Goal: Task Accomplishment & Management: Manage account settings

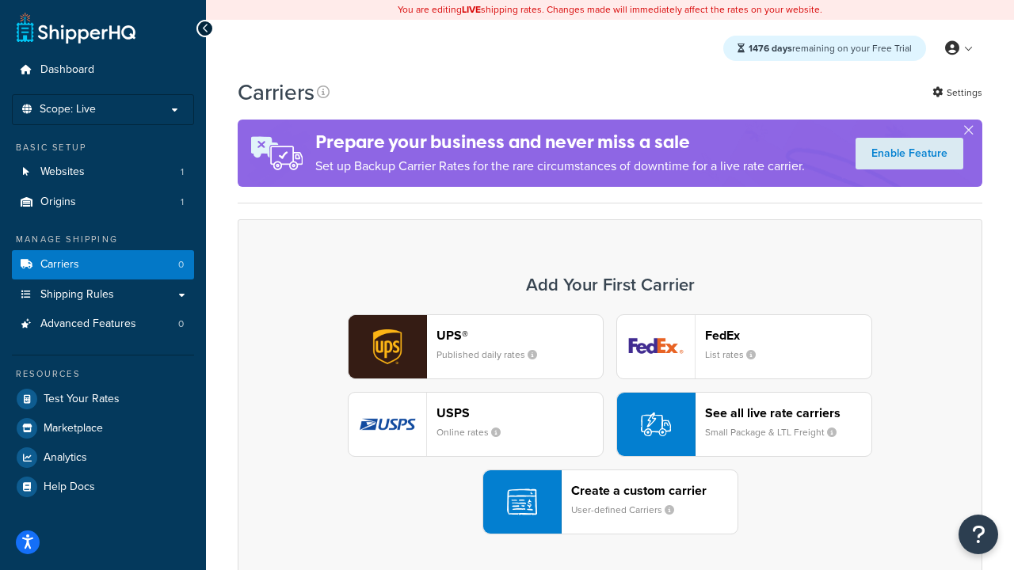
click at [610, 425] on div "UPS® Published daily rates FedEx List rates USPS Online rates See all live rate…" at bounding box center [609, 424] width 711 height 220
click at [788, 335] on header "FedEx" at bounding box center [788, 335] width 166 height 15
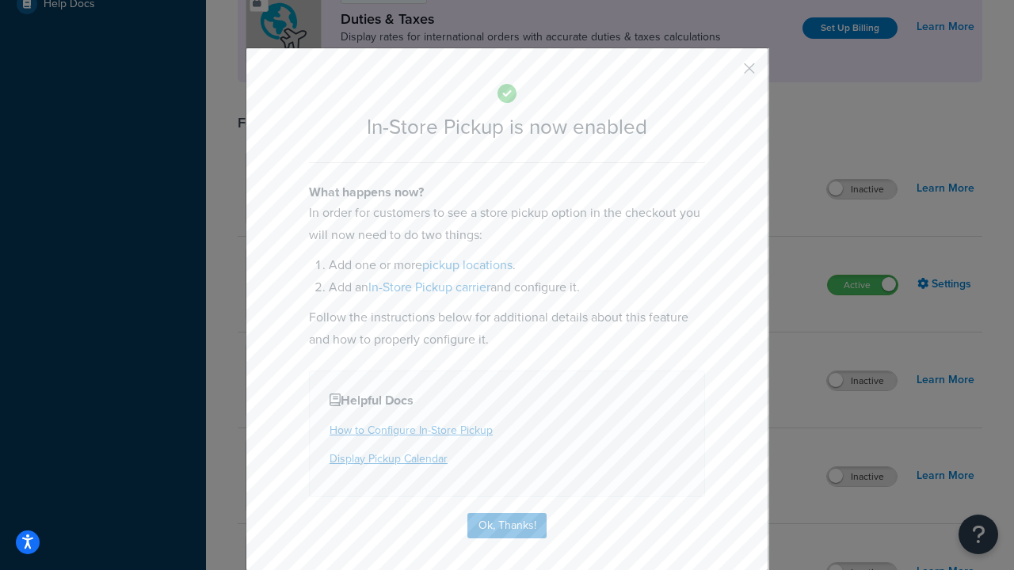
click at [726, 74] on button "button" at bounding box center [726, 74] width 4 height 4
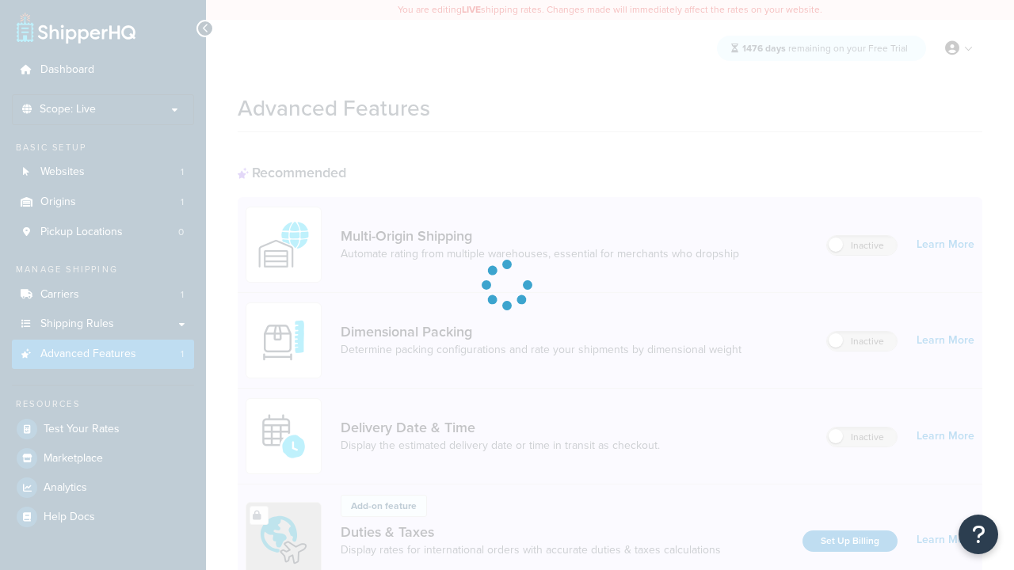
scroll to position [513, 0]
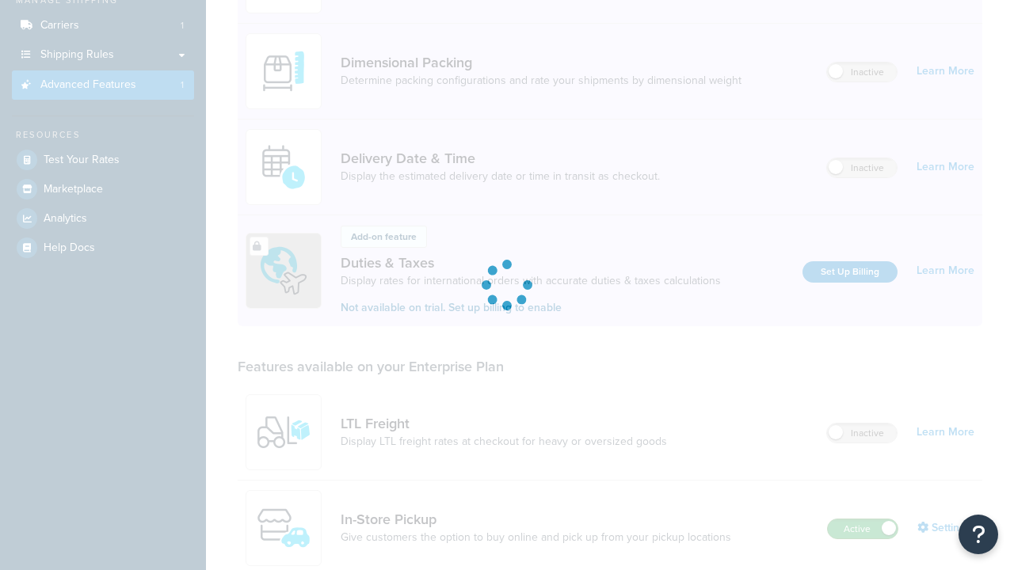
click at [863, 520] on label "Active" at bounding box center [863, 529] width 70 height 19
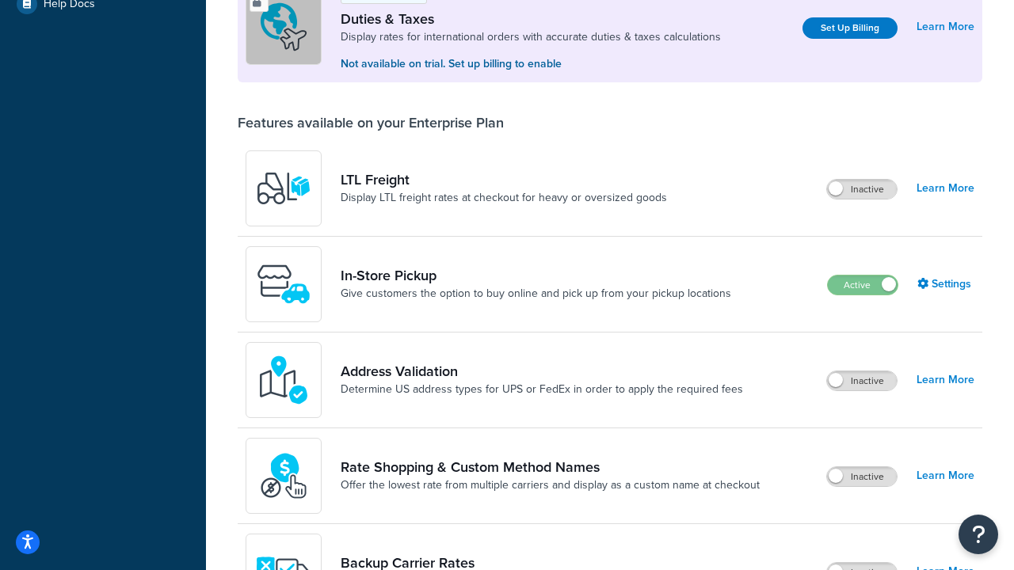
scroll to position [483, 0]
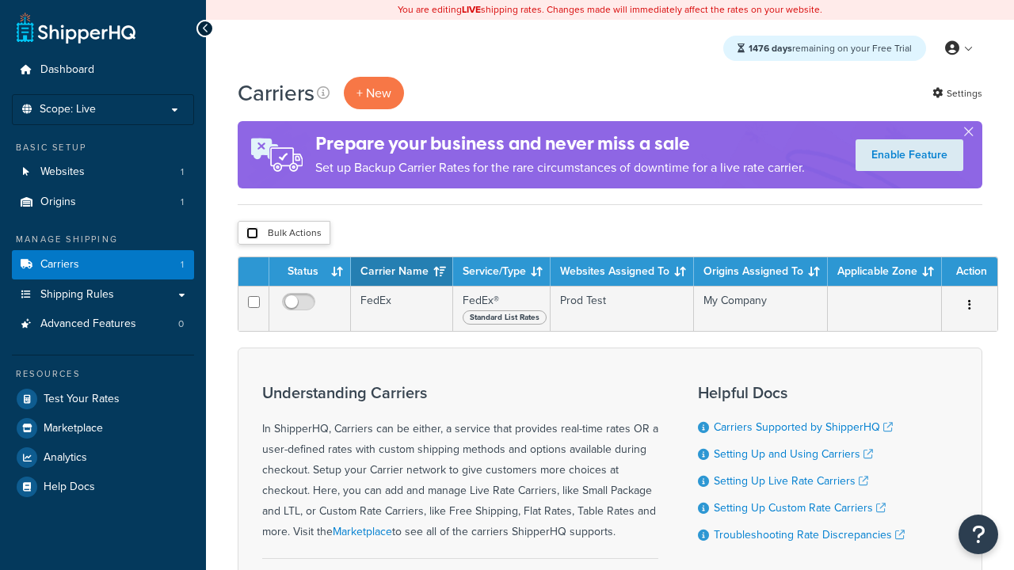
click at [252, 234] on input "checkbox" at bounding box center [252, 233] width 12 height 12
checkbox input "true"
click at [0, 0] on button "Delete" at bounding box center [0, 0] width 0 height 0
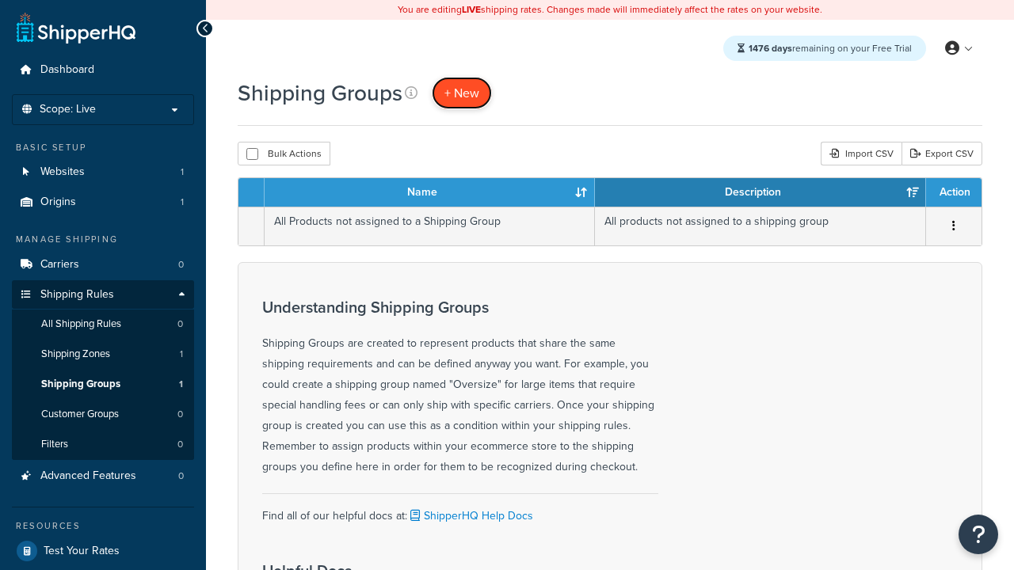
click at [462, 93] on span "+ New" at bounding box center [461, 93] width 35 height 18
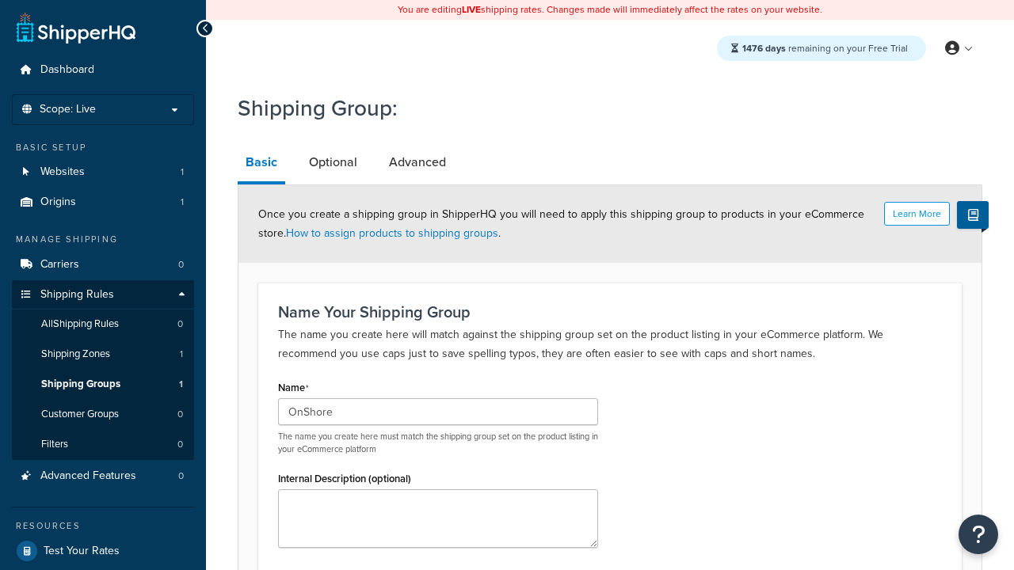
scroll to position [155, 0]
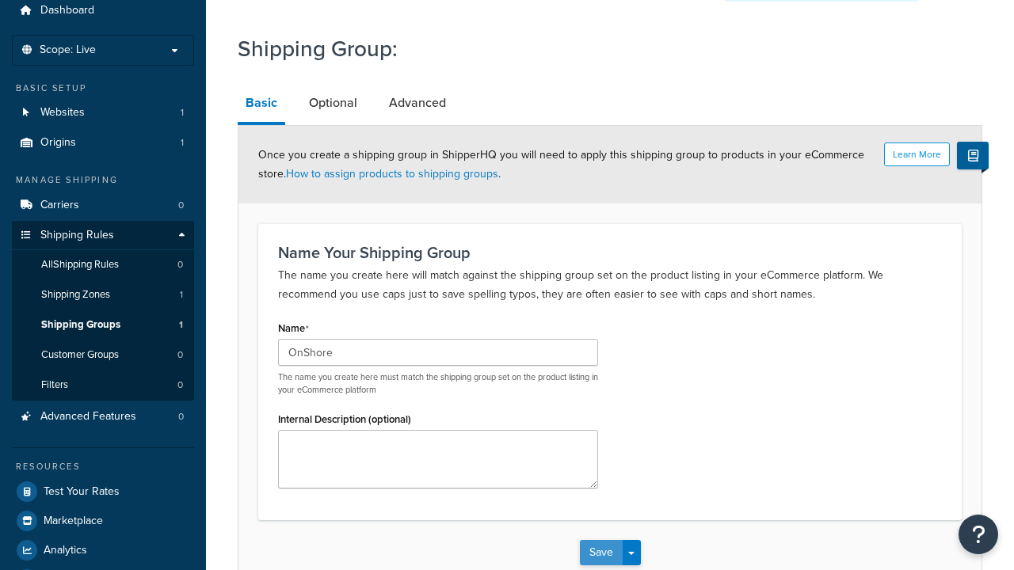
type input "OnShore"
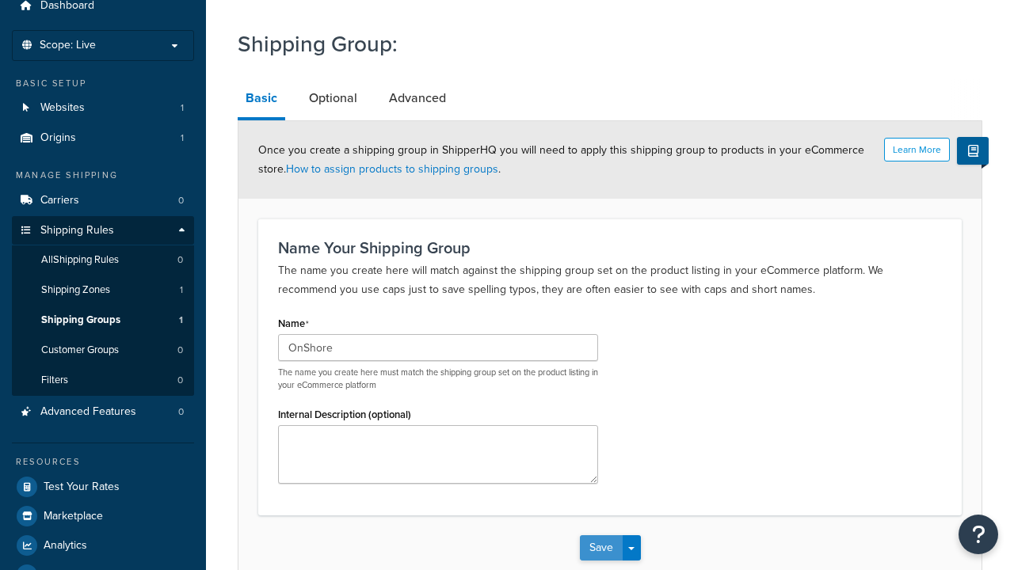
click at [600, 535] on button "Save" at bounding box center [601, 547] width 43 height 25
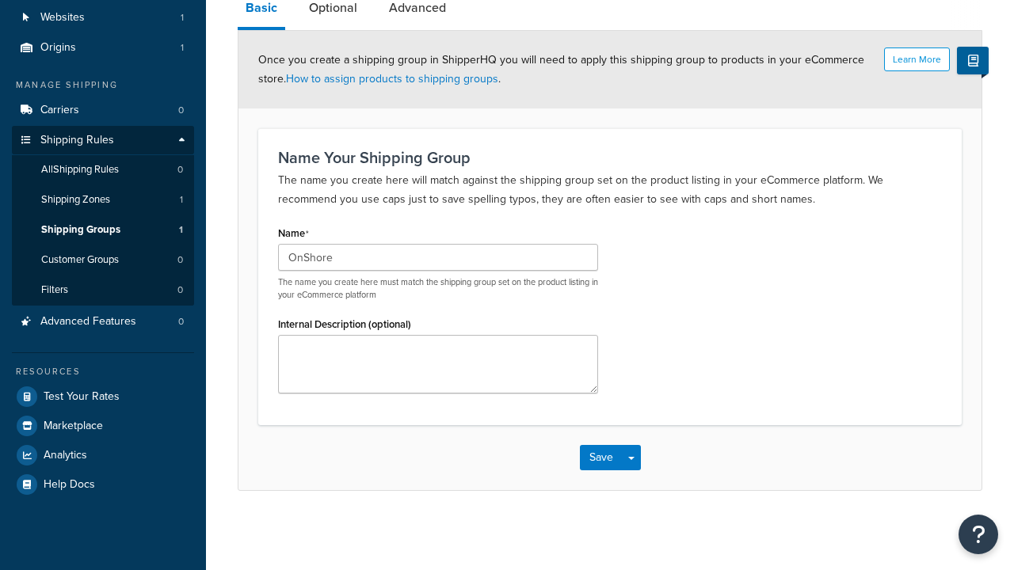
scroll to position [0, 0]
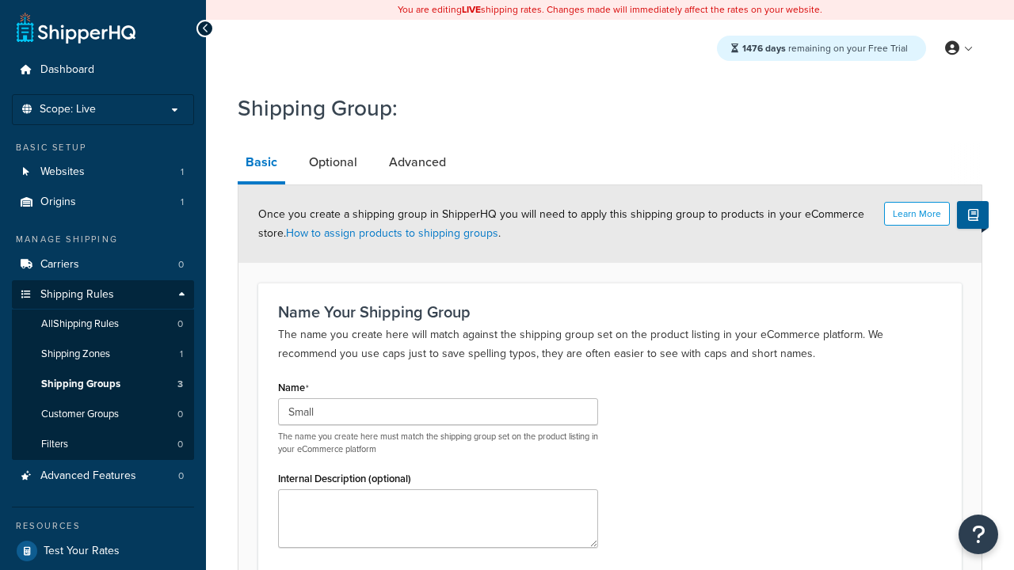
scroll to position [155, 0]
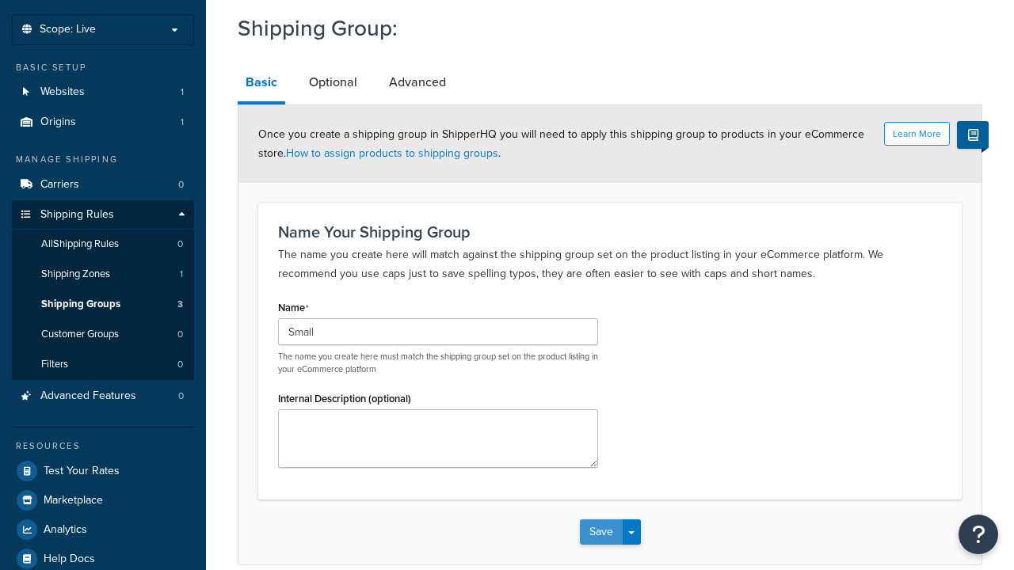
type input "Small"
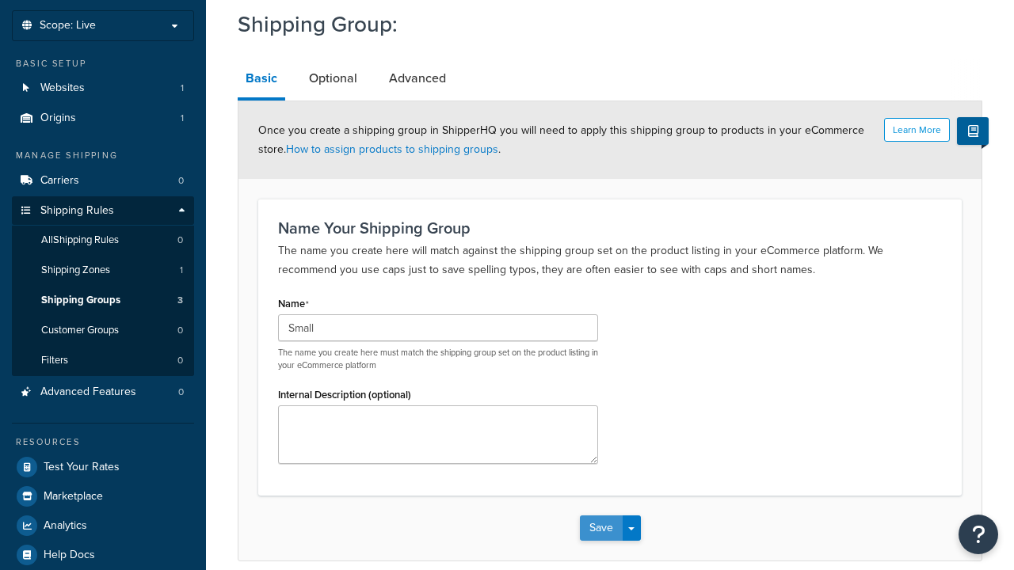
click at [600, 516] on button "Save" at bounding box center [601, 528] width 43 height 25
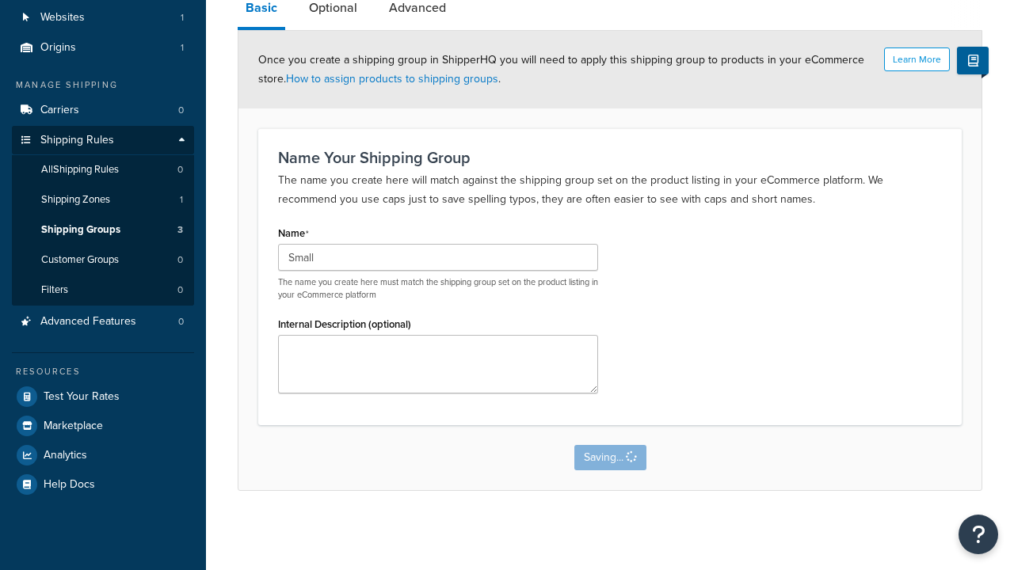
scroll to position [0, 0]
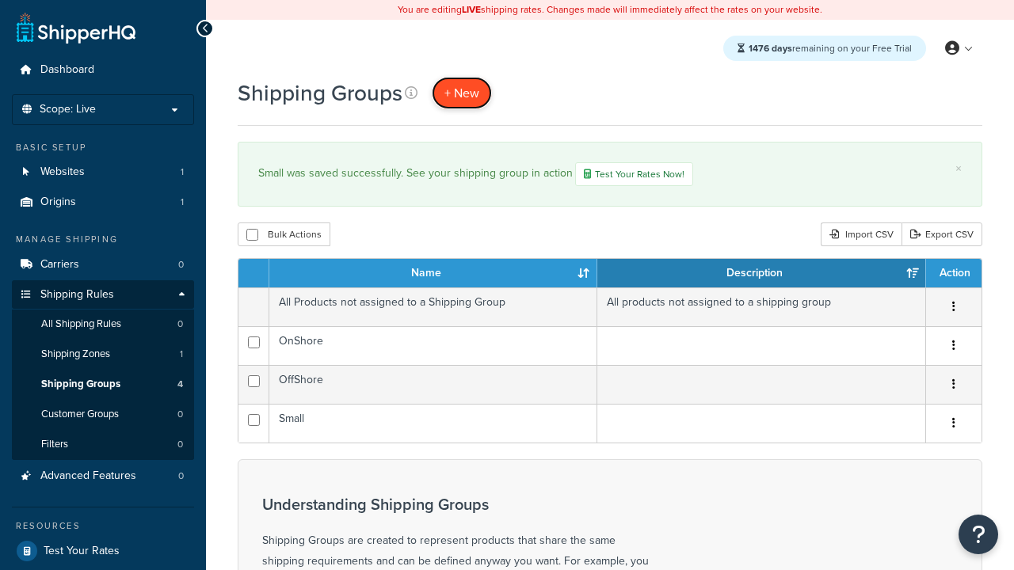
click at [462, 93] on span "+ New" at bounding box center [461, 93] width 35 height 18
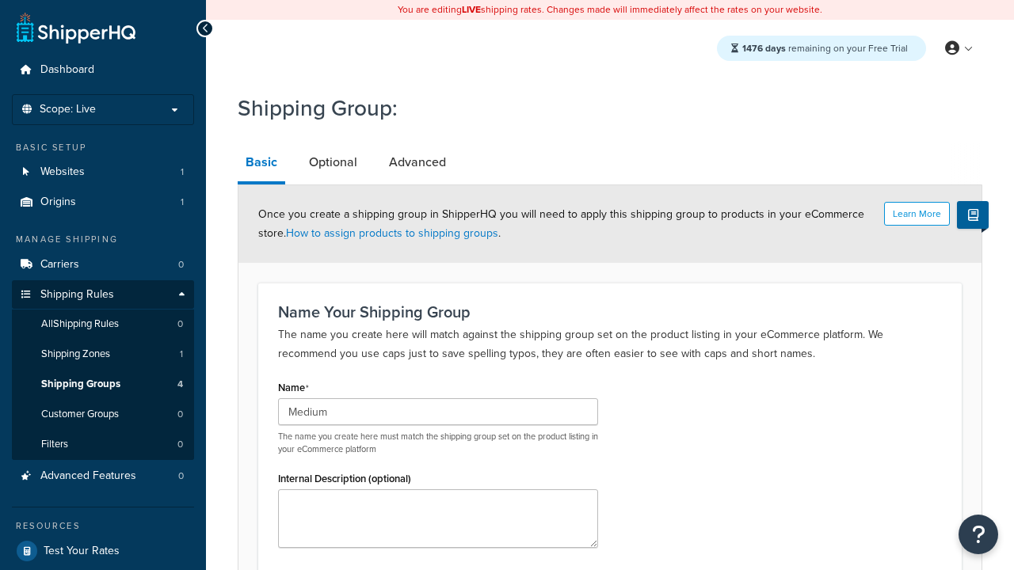
type input "Medium"
type input "Large"
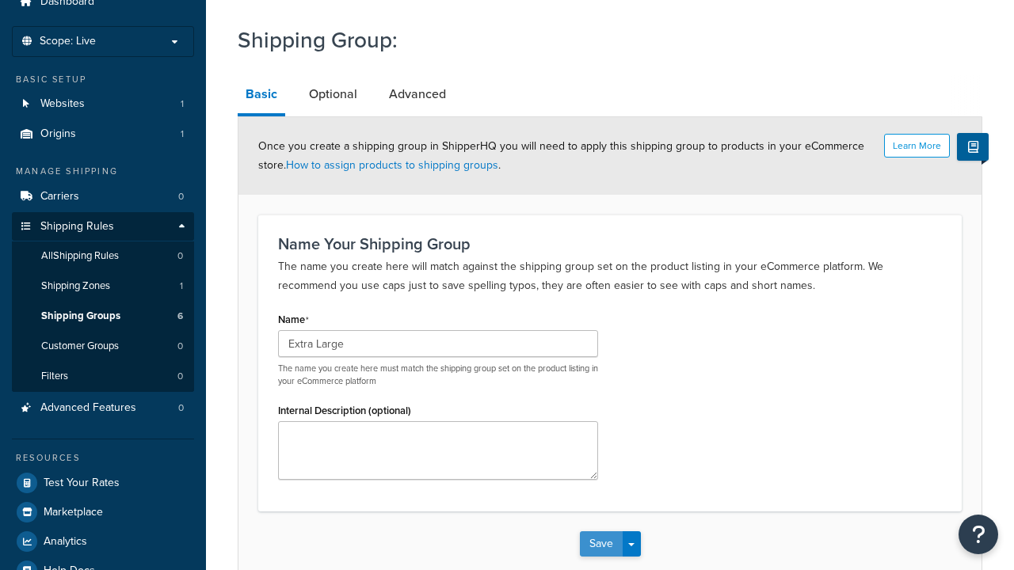
type input "Extra Large"
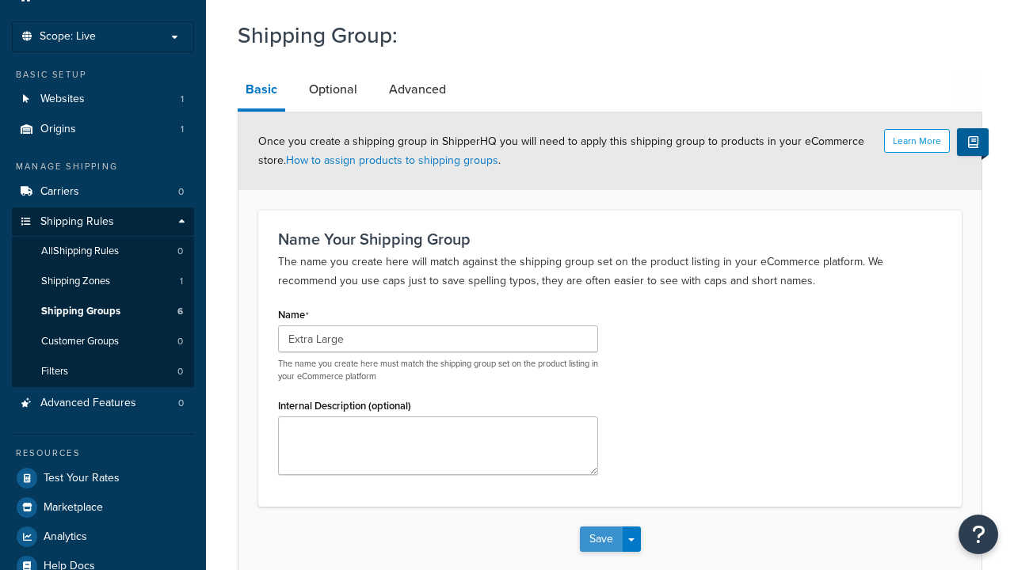
click at [600, 527] on button "Save" at bounding box center [601, 539] width 43 height 25
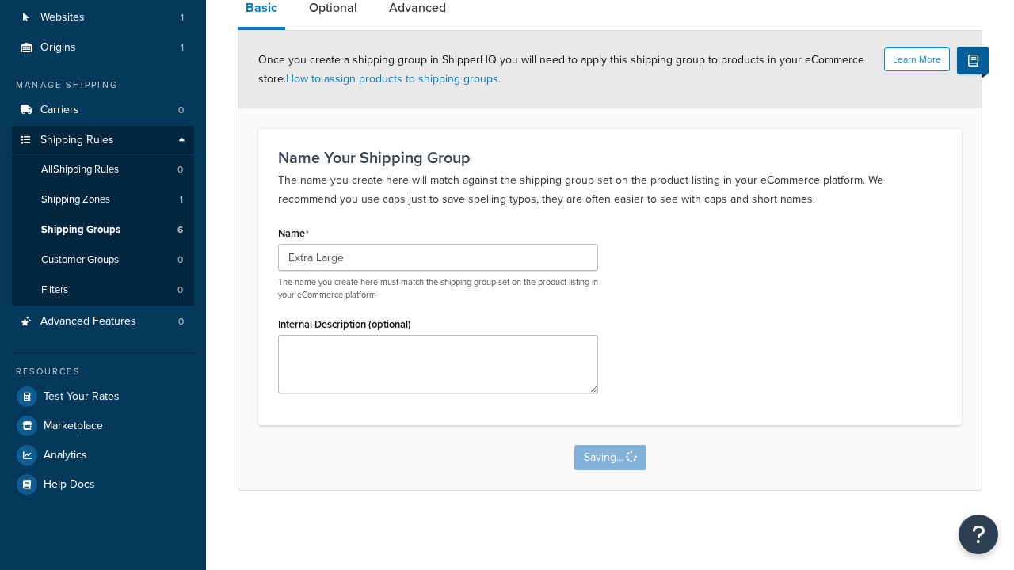
scroll to position [0, 0]
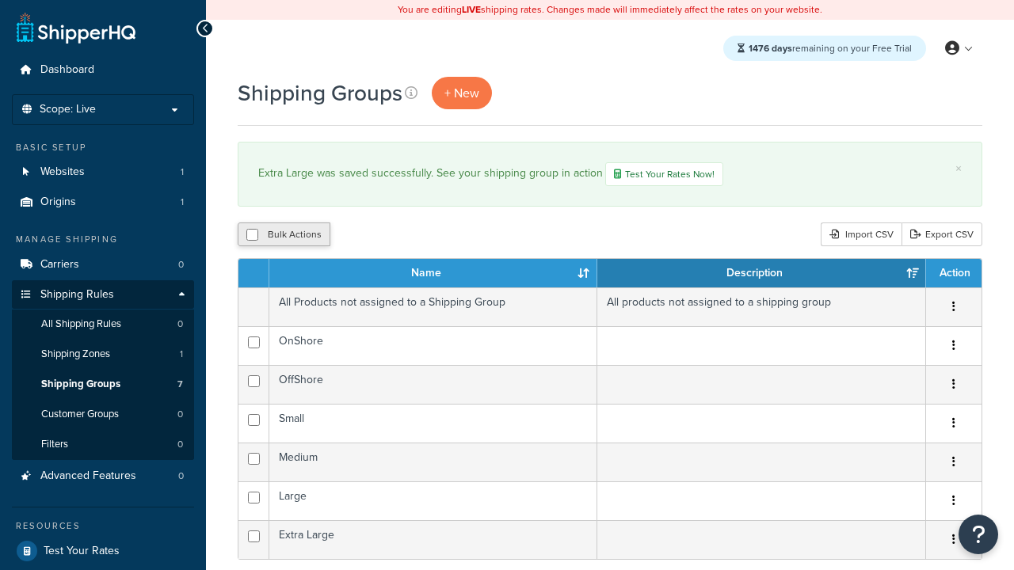
click at [284, 236] on button "Bulk Actions" at bounding box center [284, 235] width 93 height 24
checkbox input "true"
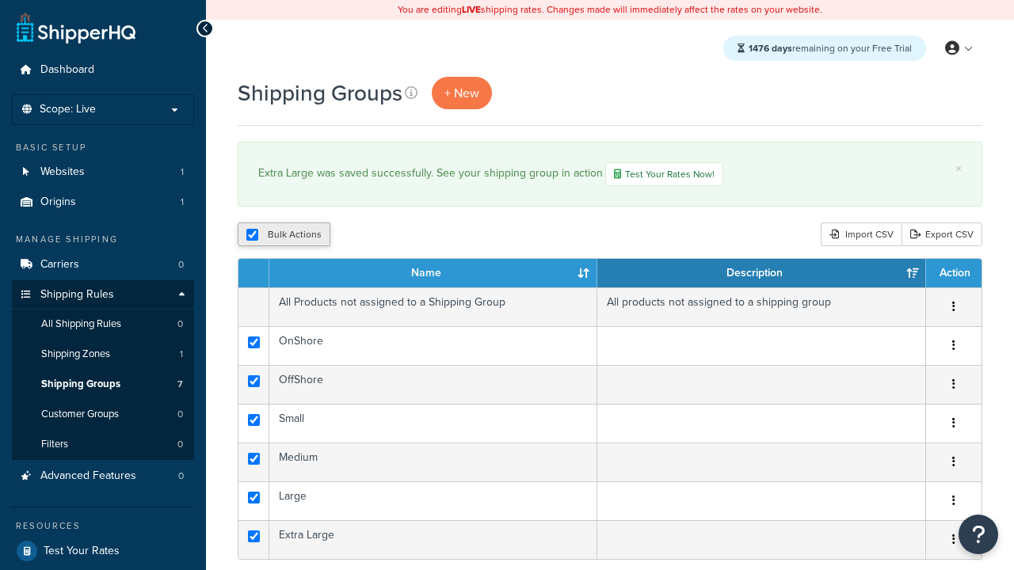
checkbox input "true"
click at [0, 0] on button "Duplicate" at bounding box center [0, 0] width 0 height 0
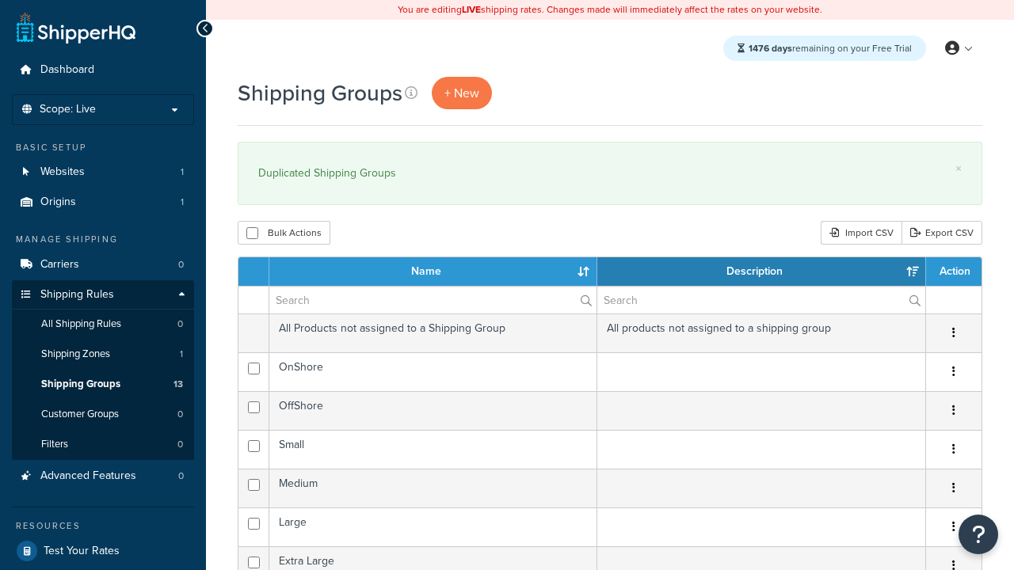
select select "15"
